Goal: Check status: Check status

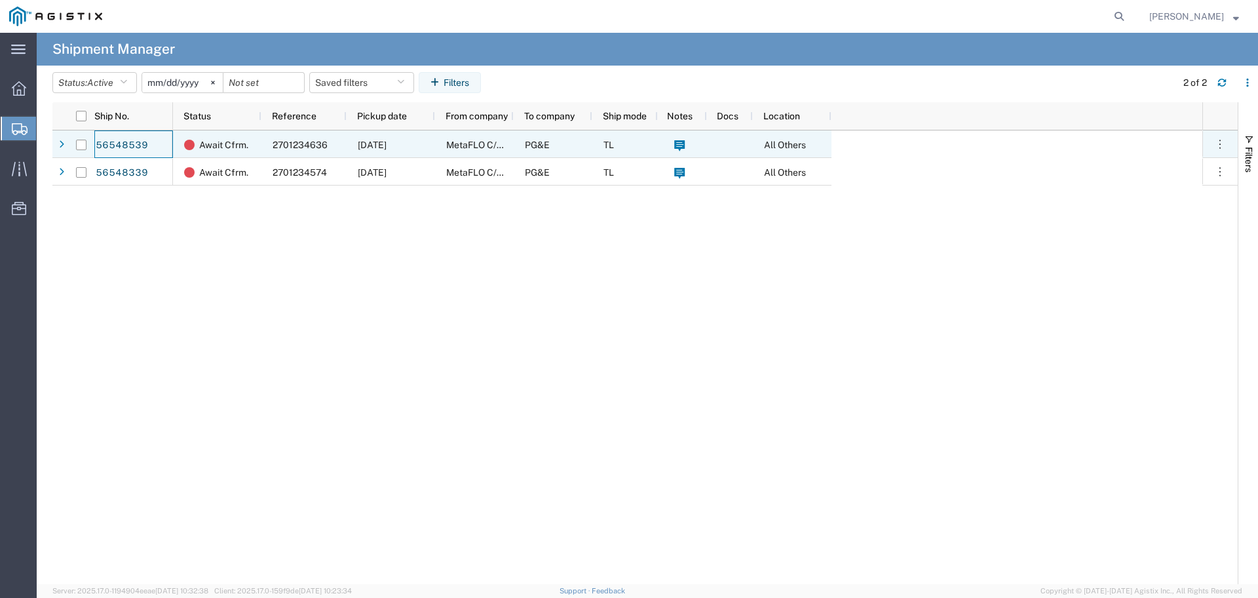
drag, startPoint x: 162, startPoint y: 143, endPoint x: 90, endPoint y: 146, distance: 72.1
click at [101, 143] on div "56548539" at bounding box center [133, 144] width 79 height 28
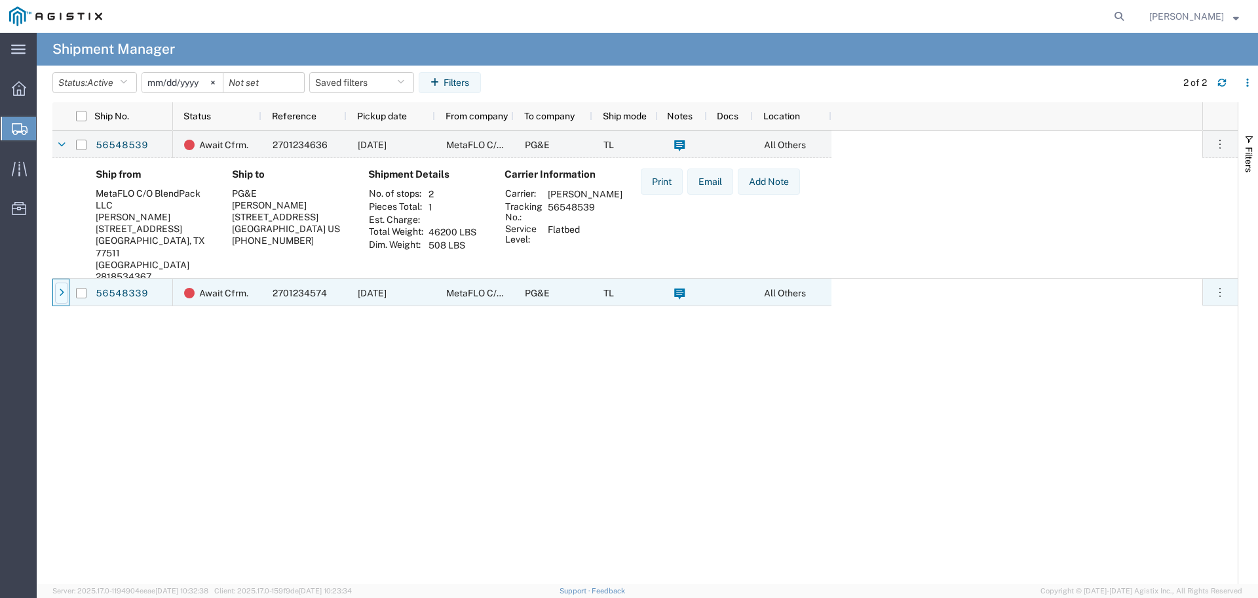
click at [60, 292] on icon at bounding box center [61, 292] width 5 height 9
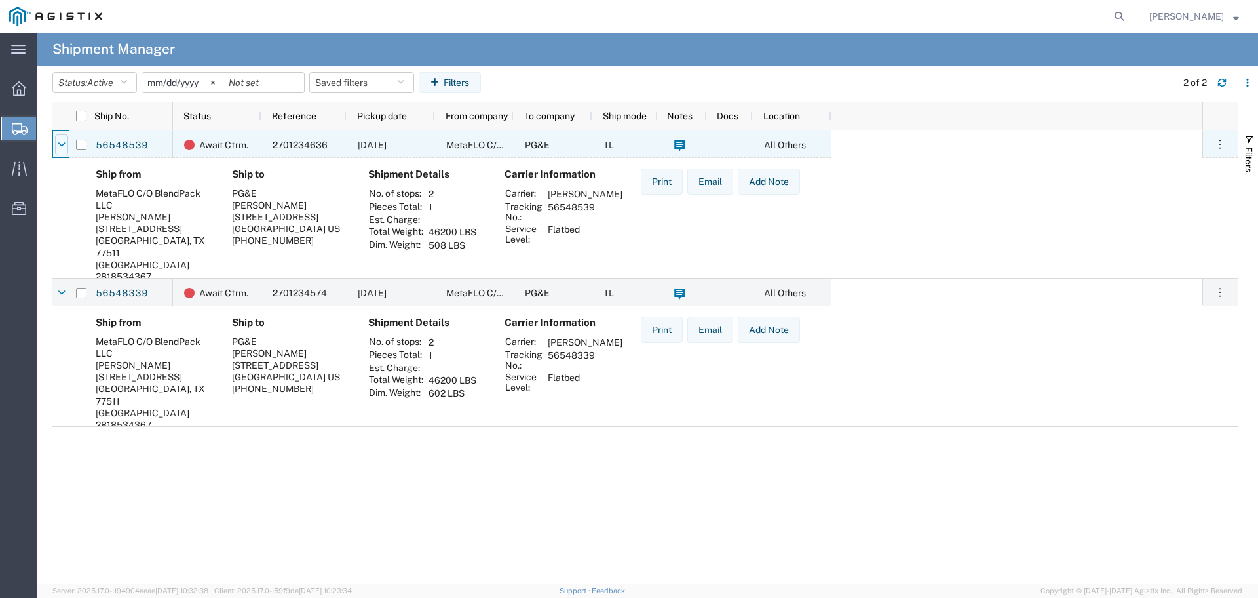
click at [58, 142] on icon at bounding box center [62, 144] width 8 height 9
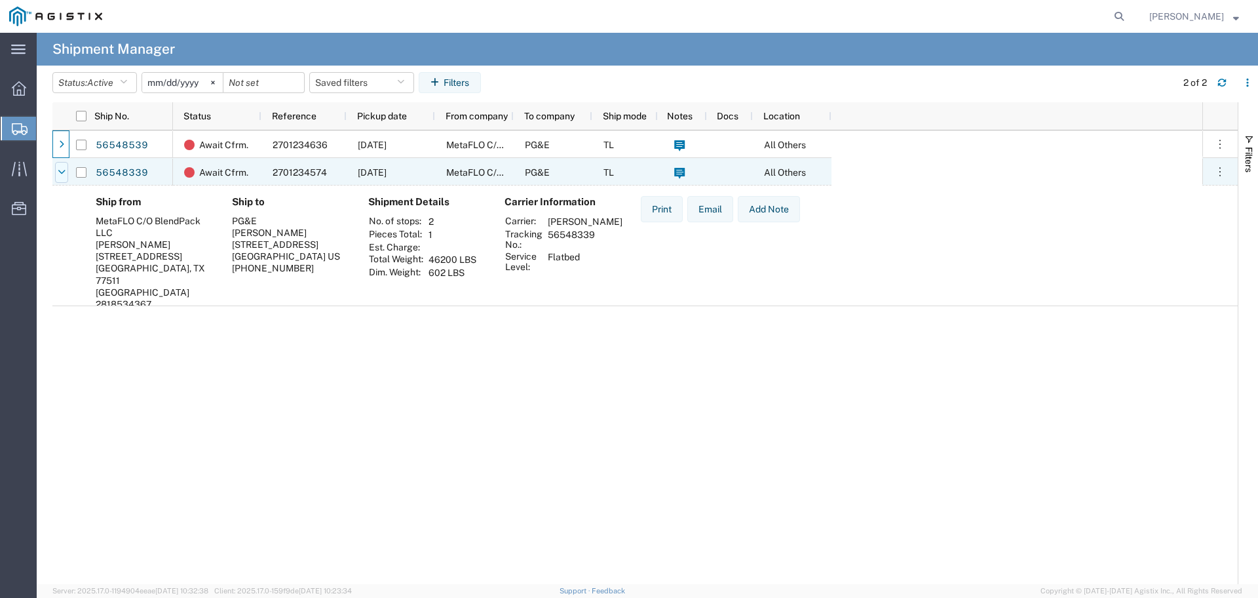
click at [62, 170] on icon at bounding box center [62, 172] width 8 height 9
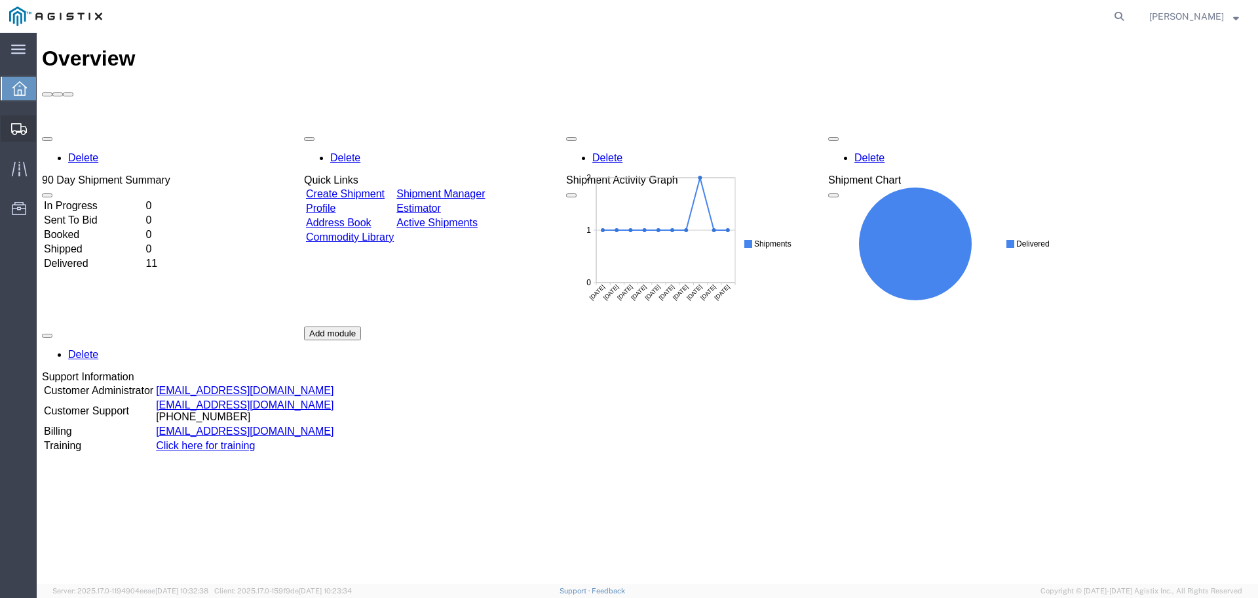
click at [0, 0] on span "Create Shipment" at bounding box center [0, 0] width 0 height 0
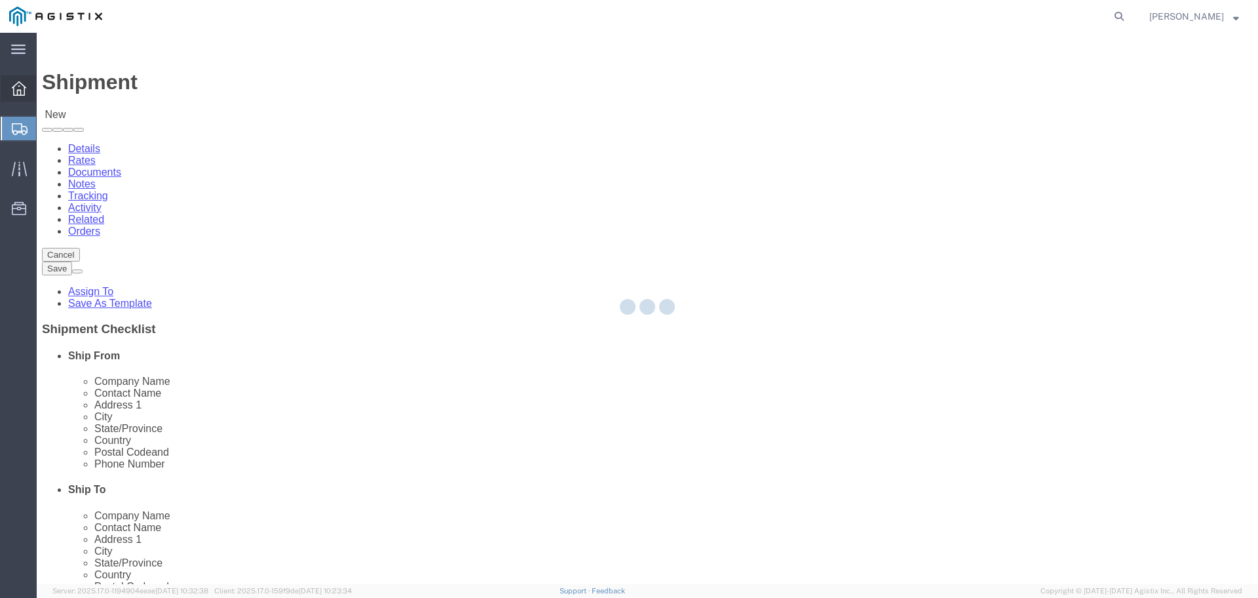
select select
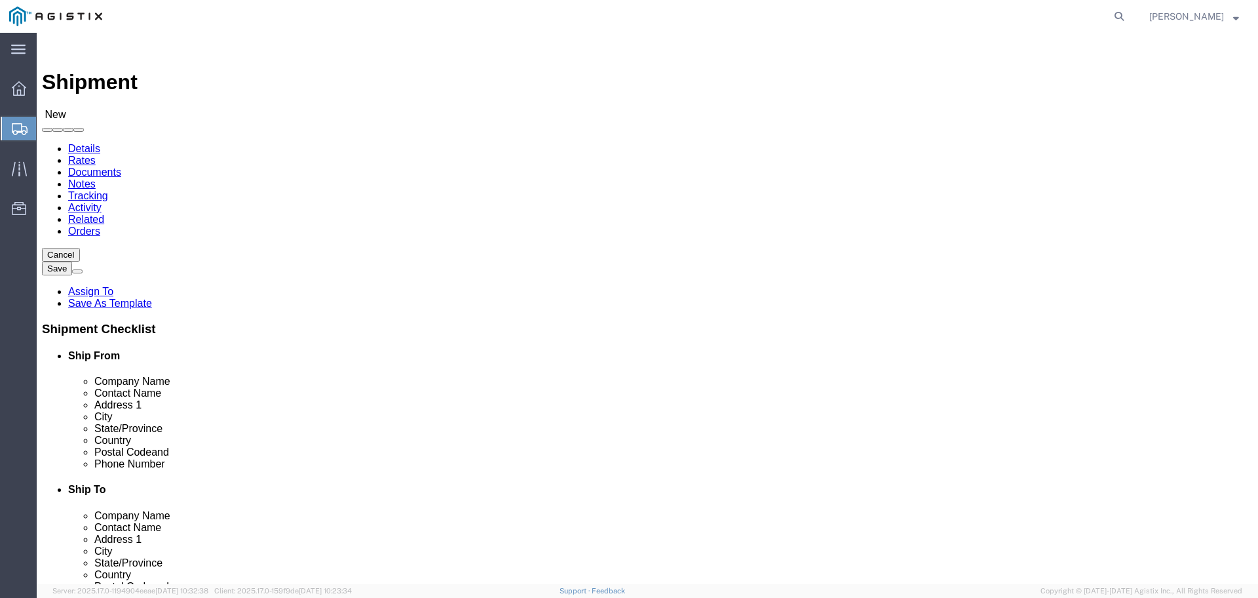
click img
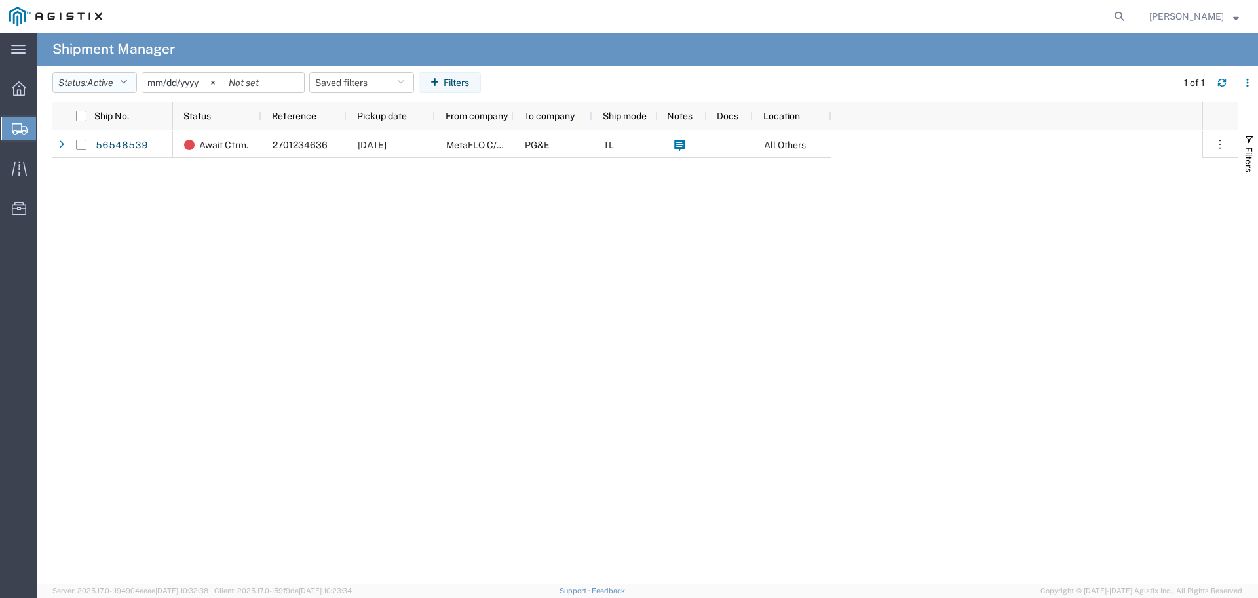
click at [107, 79] on span "Active" at bounding box center [100, 82] width 26 height 10
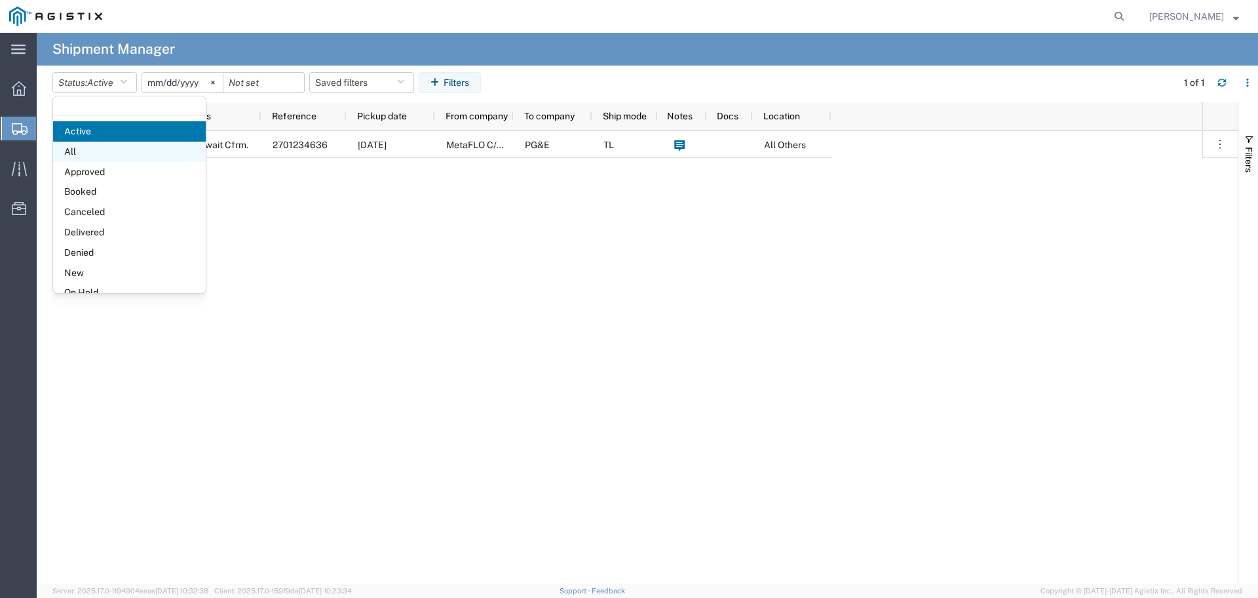
click at [105, 151] on span "All" at bounding box center [129, 152] width 153 height 20
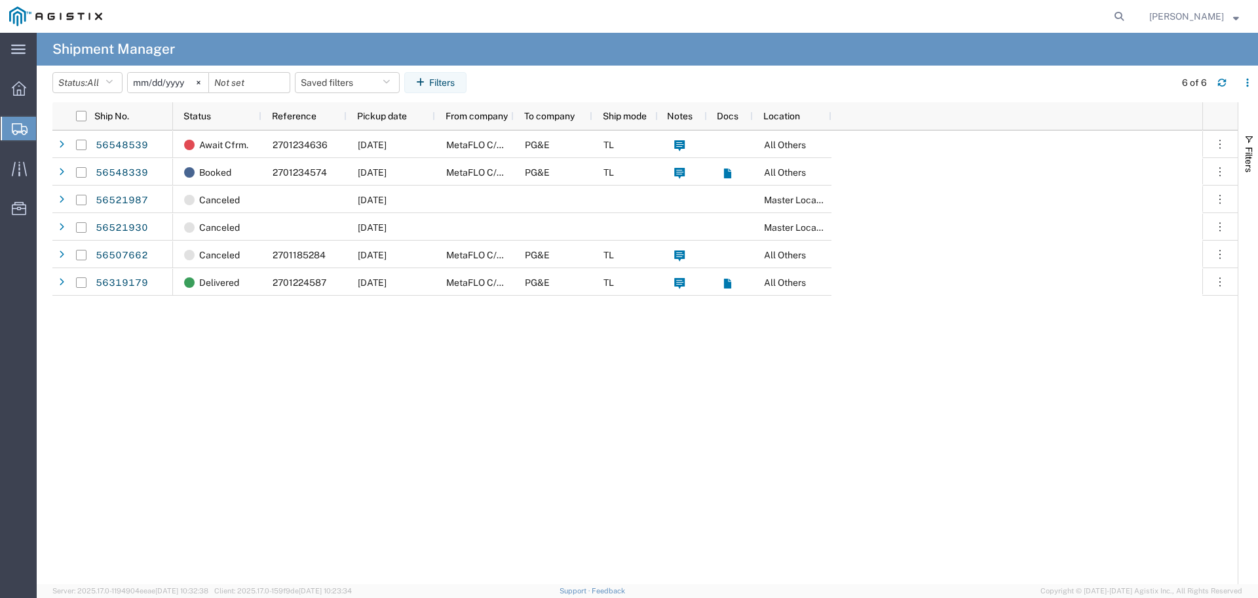
click at [0, 0] on span "Shipment Manager" at bounding box center [0, 0] width 0 height 0
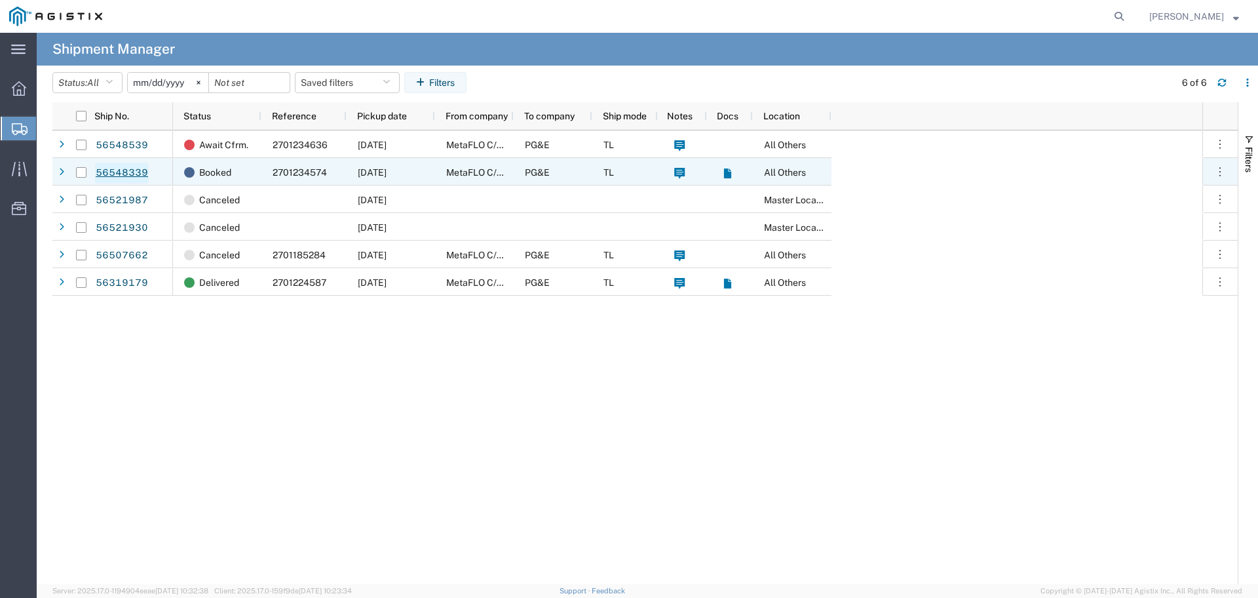
click at [126, 174] on link "56548339" at bounding box center [122, 172] width 54 height 21
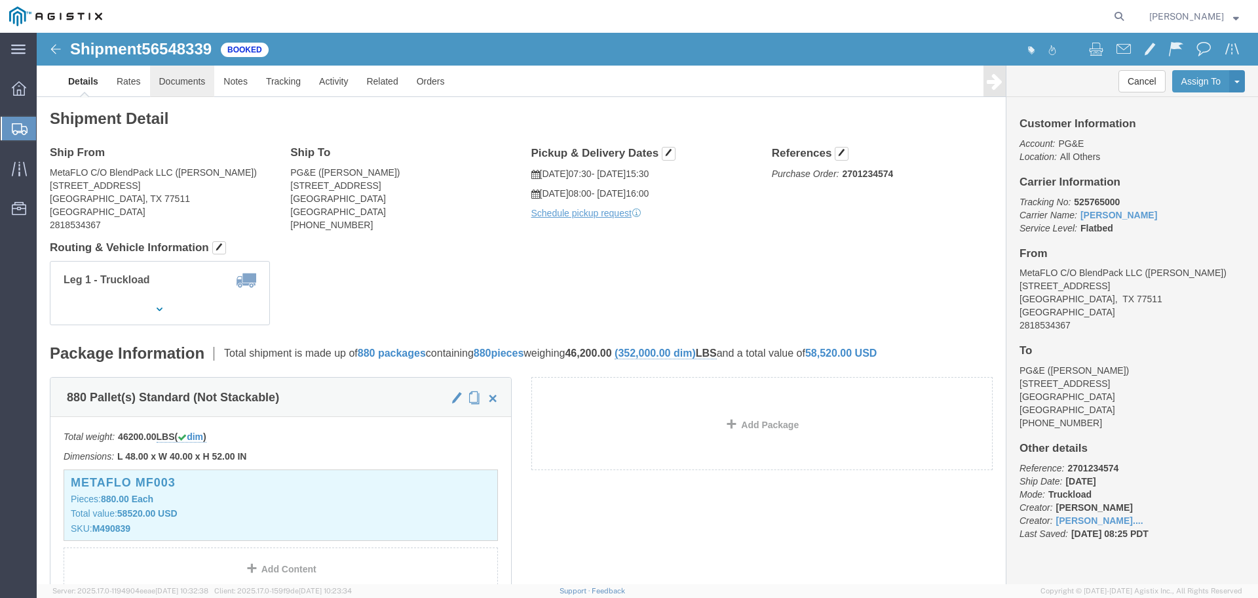
click link "Documents"
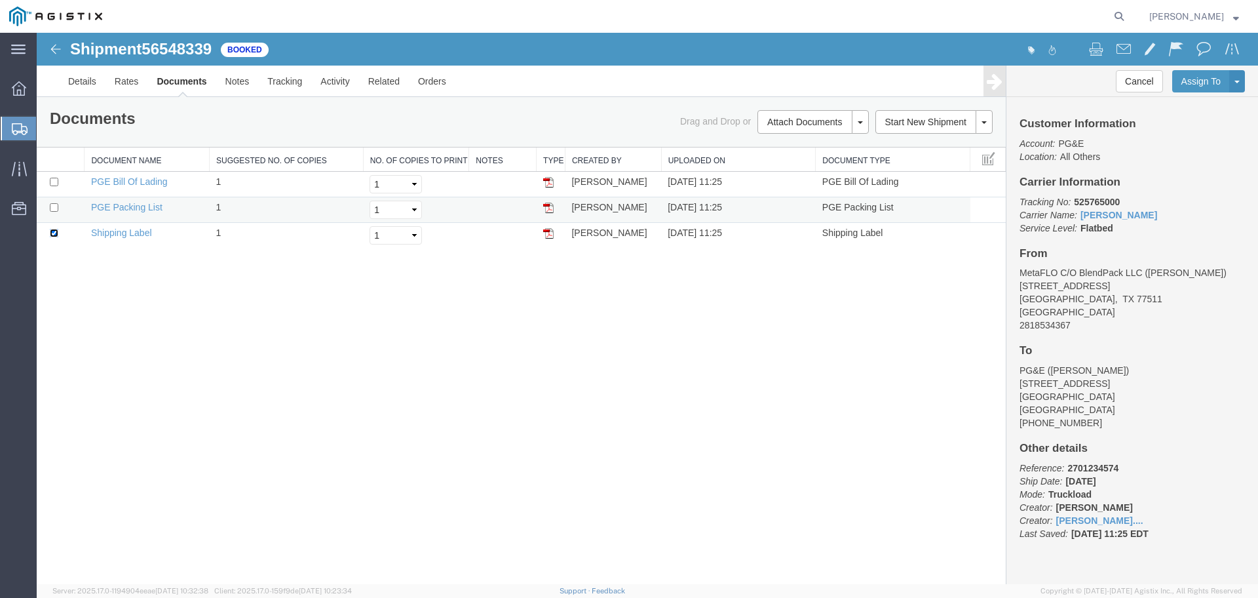
drag, startPoint x: 52, startPoint y: 233, endPoint x: 66, endPoint y: 221, distance: 18.1
click at [53, 233] on input "checkbox" at bounding box center [54, 233] width 9 height 9
checkbox input "false"
click at [54, 183] on input "checkbox" at bounding box center [54, 182] width 9 height 9
checkbox input "true"
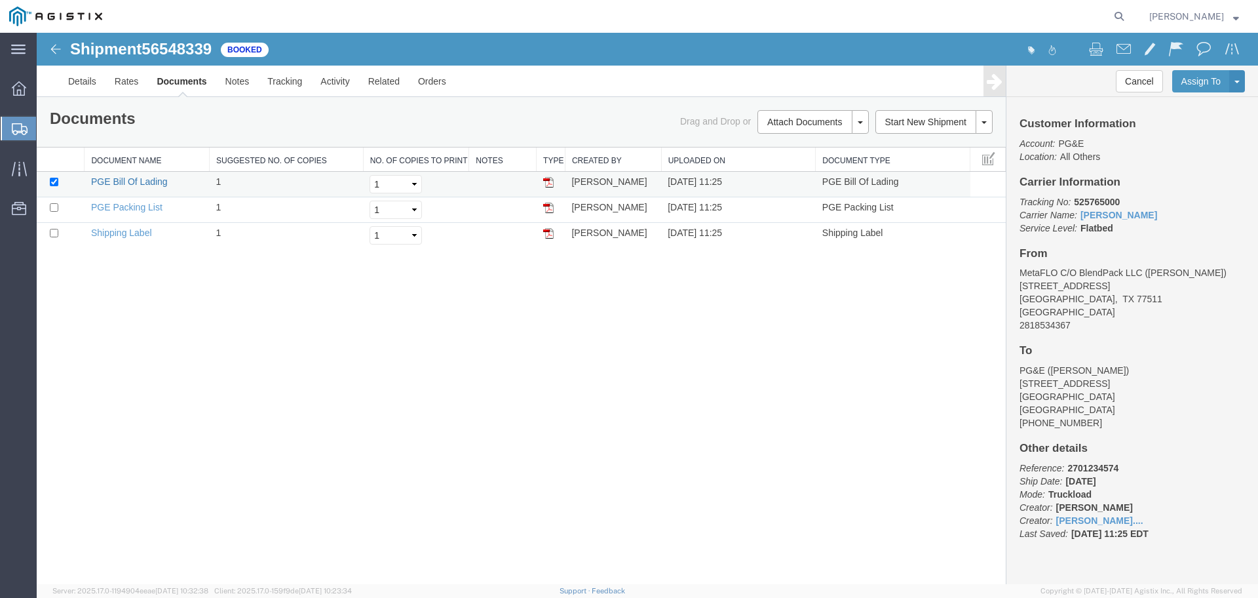
click at [150, 180] on link "PGE Bill Of Lading" at bounding box center [129, 181] width 77 height 10
click at [52, 47] on img at bounding box center [56, 49] width 16 height 16
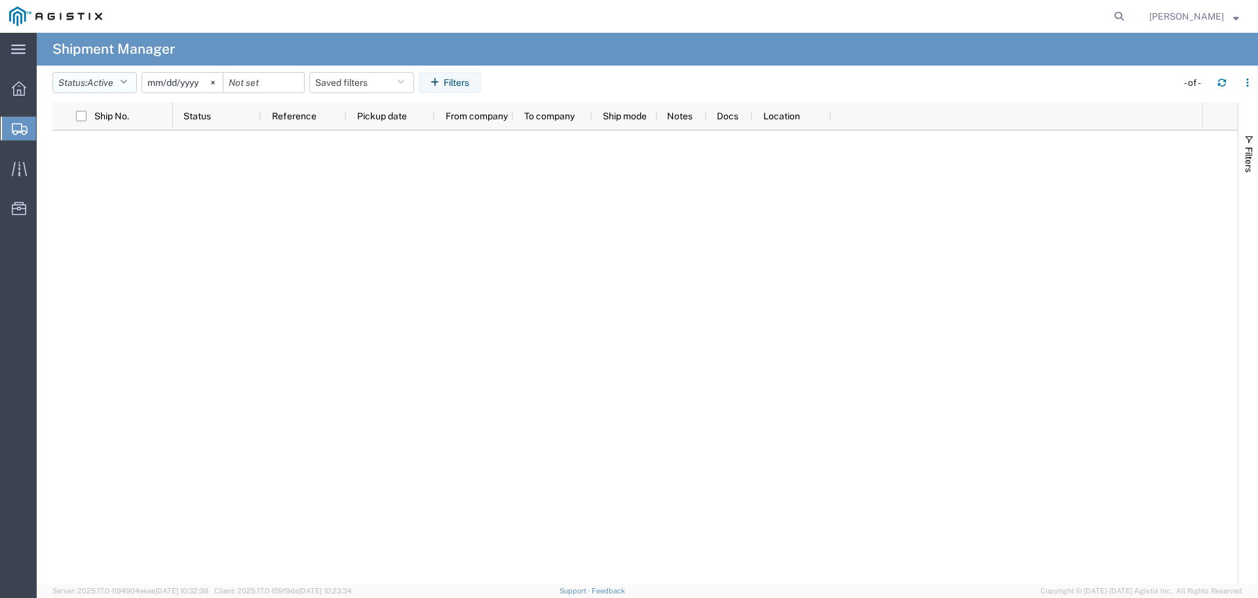
click at [109, 86] on span "Active" at bounding box center [100, 82] width 26 height 10
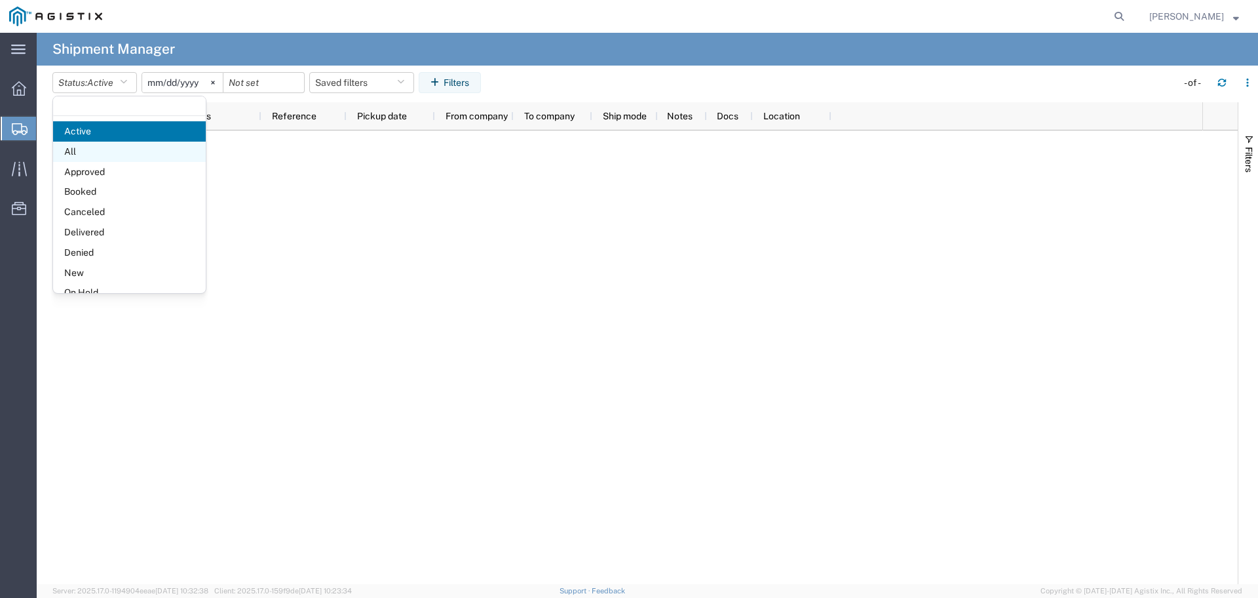
click at [99, 147] on span "All" at bounding box center [129, 152] width 153 height 20
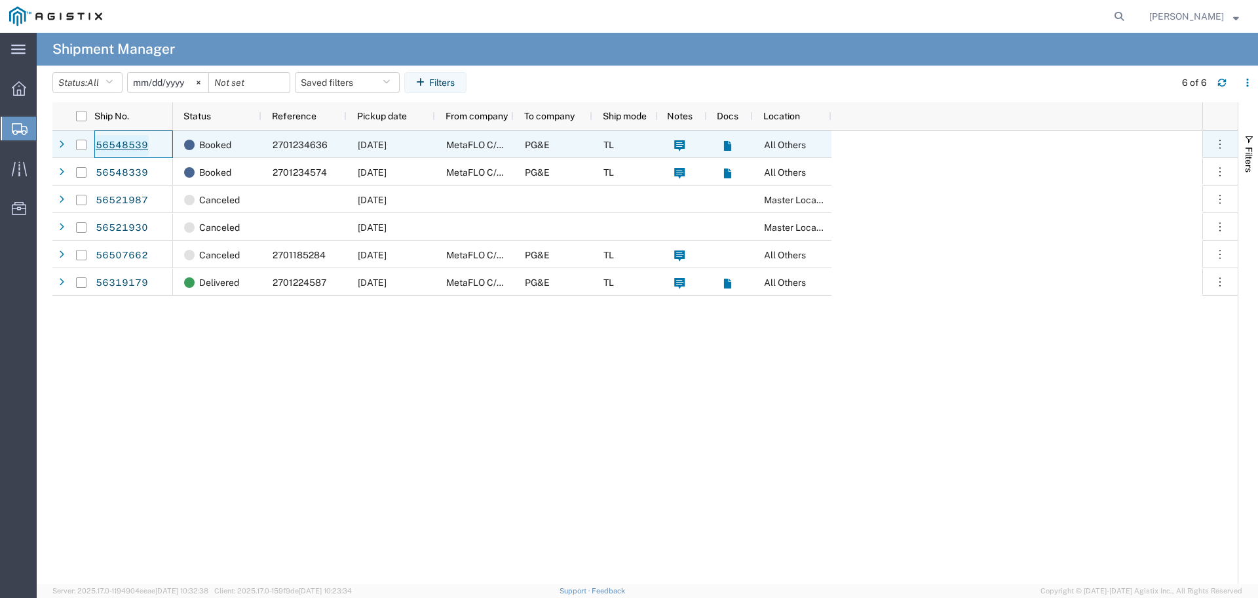
click at [126, 142] on link "56548539" at bounding box center [122, 145] width 54 height 21
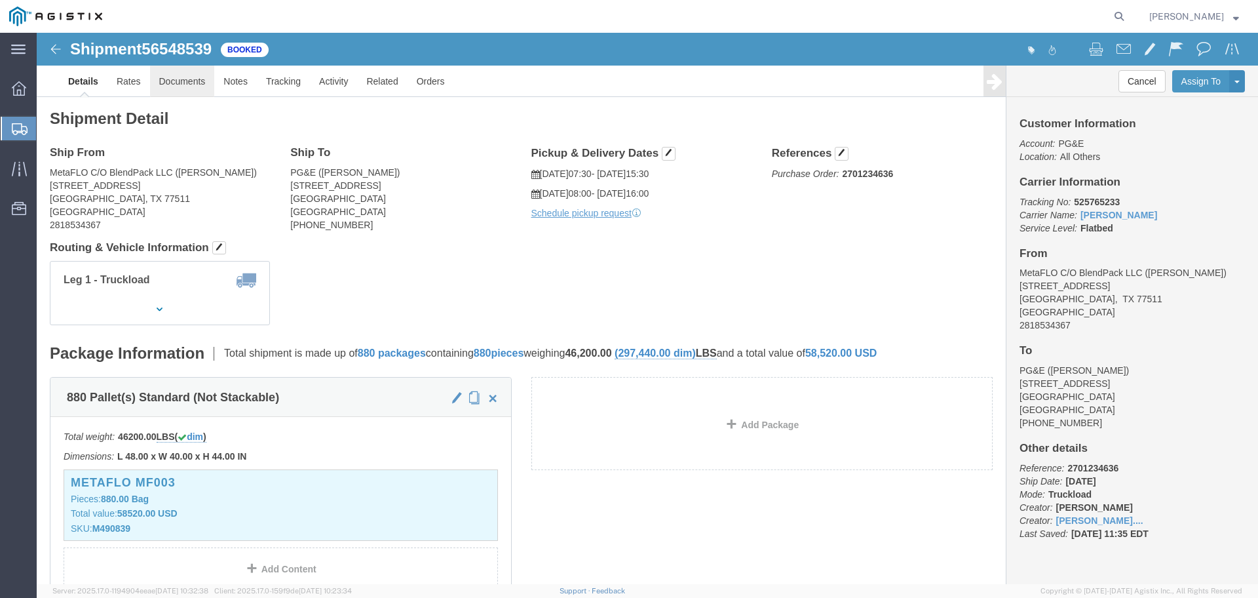
click link "Documents"
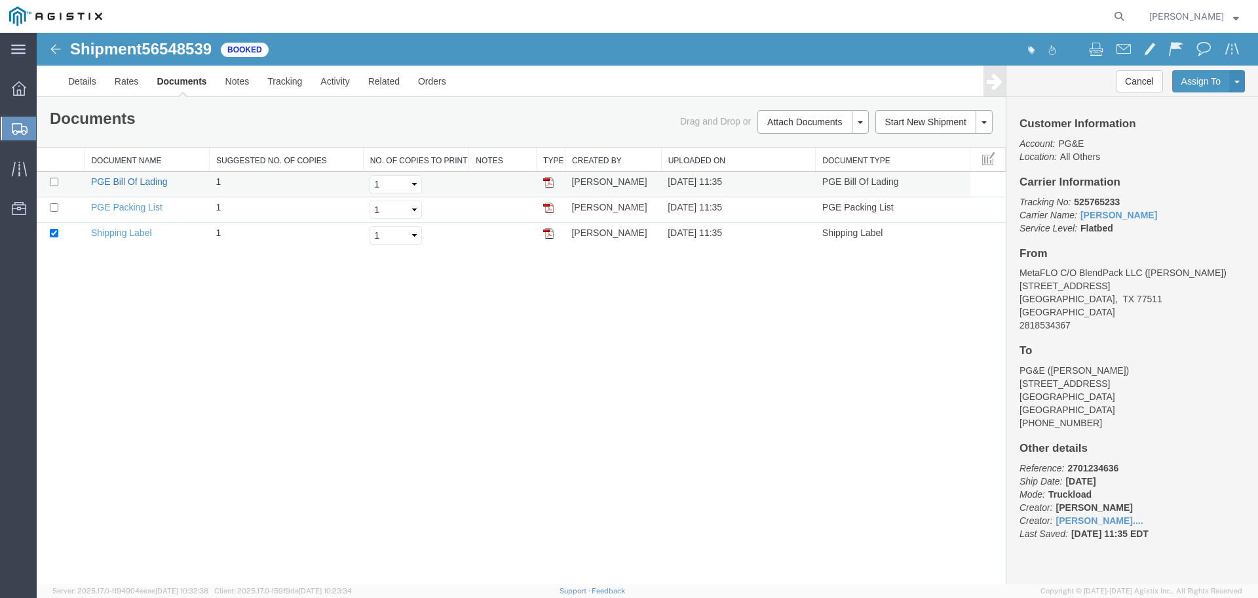
click at [146, 180] on link "PGE Bill Of Lading" at bounding box center [129, 181] width 77 height 10
click at [63, 52] on img at bounding box center [56, 49] width 16 height 16
